Goal: Navigation & Orientation: Find specific page/section

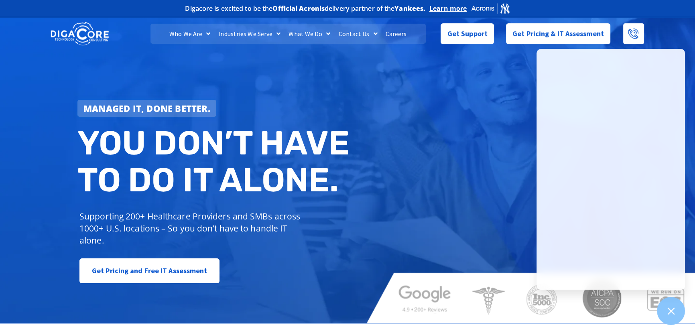
click at [20, 172] on div "Managed IT, done better. You don’t have to do IT alone. Supporting 200+ Healthc…" at bounding box center [347, 169] width 695 height 308
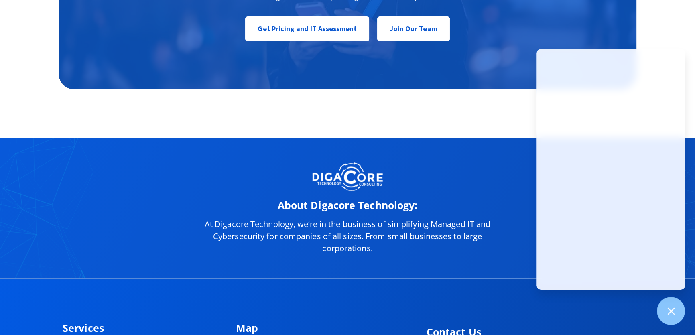
scroll to position [3972, 0]
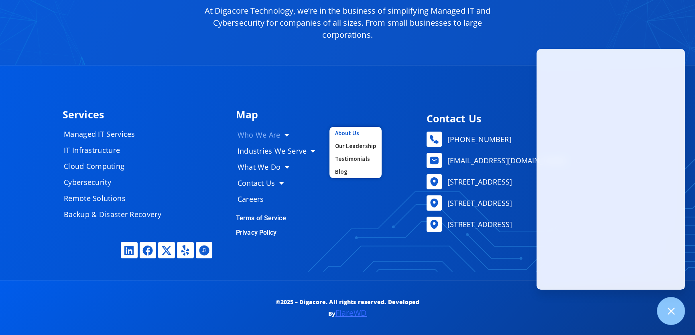
click at [345, 132] on link "About Us" at bounding box center [356, 133] width 52 height 13
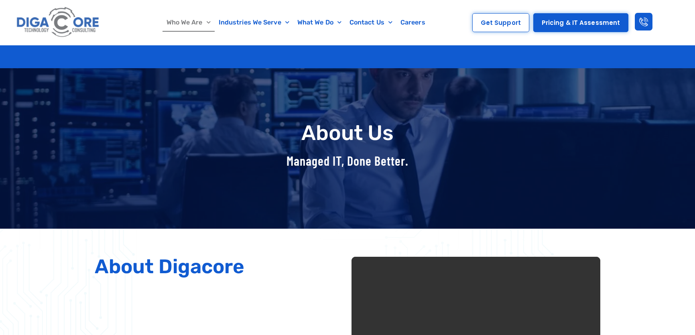
scroll to position [182, 0]
